Goal: Navigation & Orientation: Find specific page/section

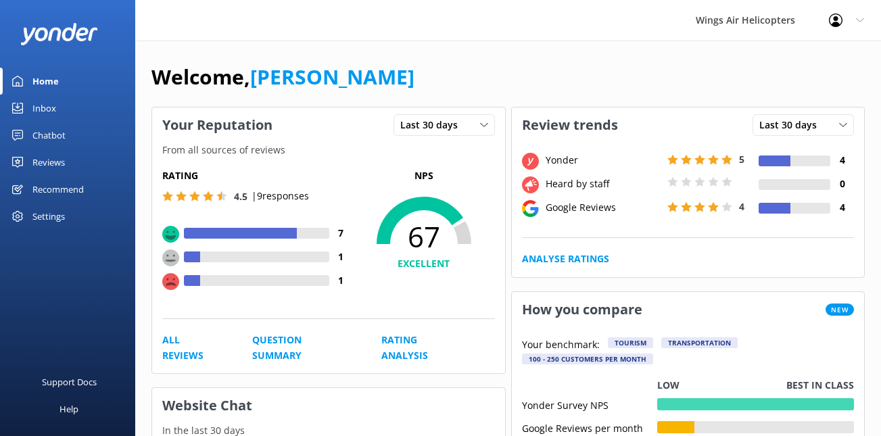
scroll to position [452, 0]
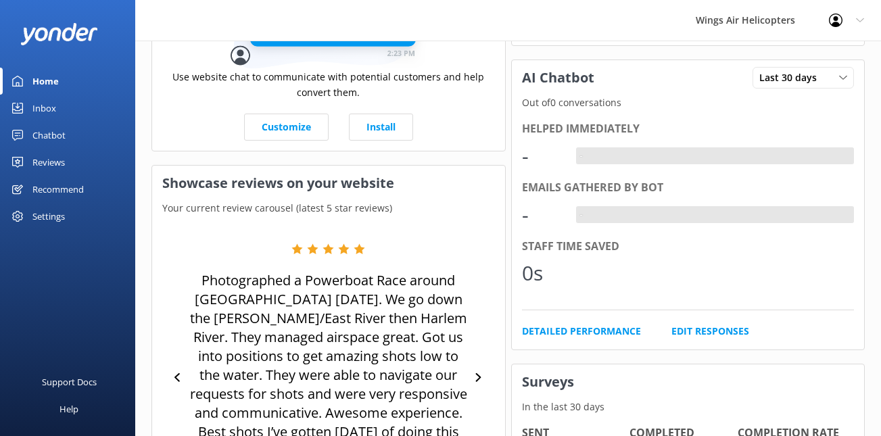
click at [51, 163] on div "Reviews" at bounding box center [48, 162] width 32 height 27
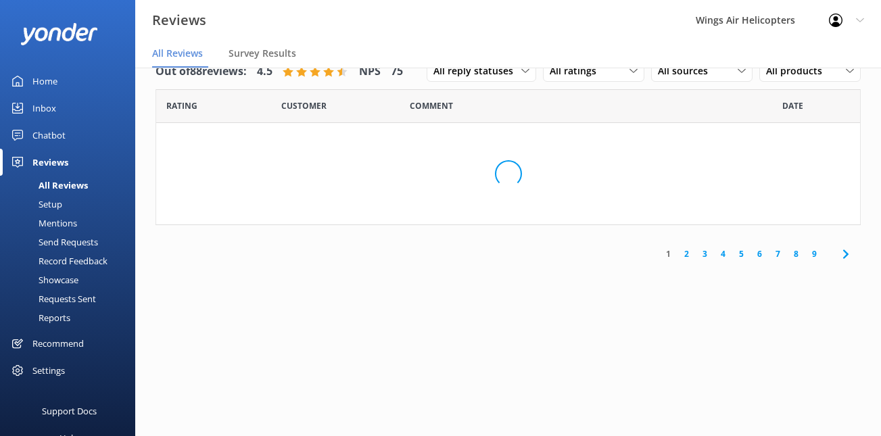
scroll to position [27, 0]
